Goal: Information Seeking & Learning: Learn about a topic

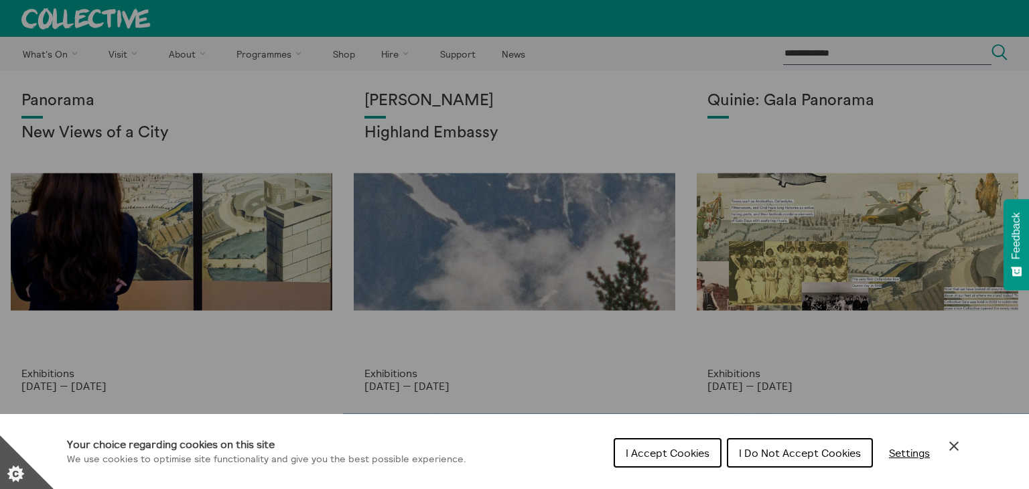
click at [692, 465] on button "I Accept Cookies" at bounding box center [668, 452] width 108 height 29
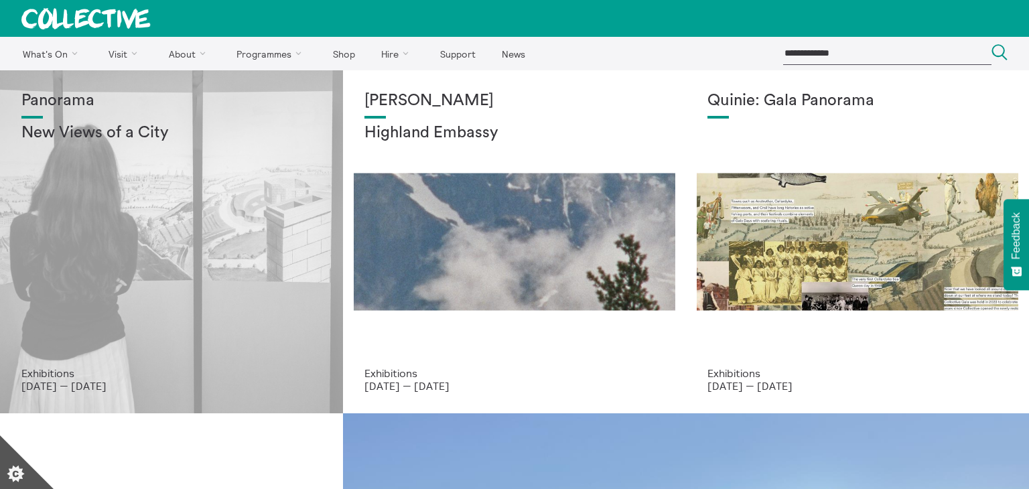
click at [179, 289] on div "Panorama New Views of a City" at bounding box center [171, 229] width 300 height 275
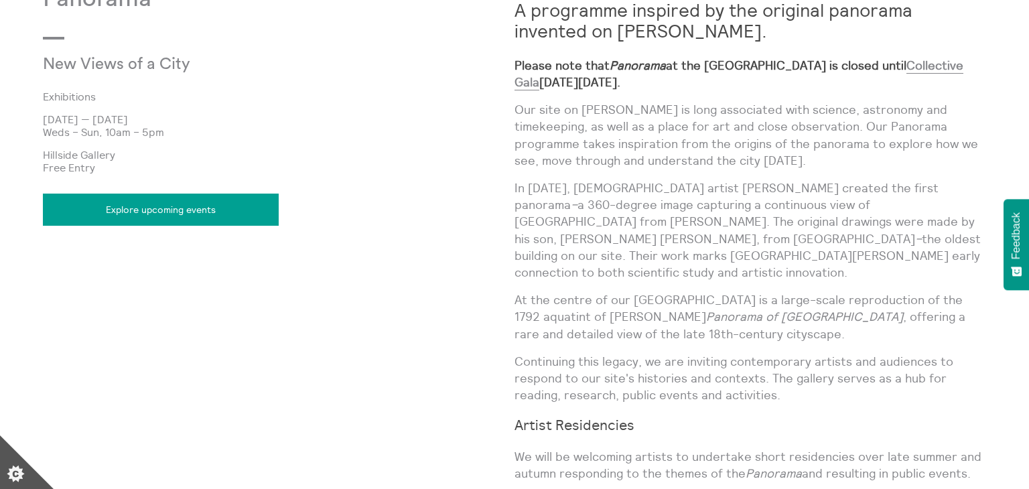
scroll to position [817, 0]
